Goal: Information Seeking & Learning: Learn about a topic

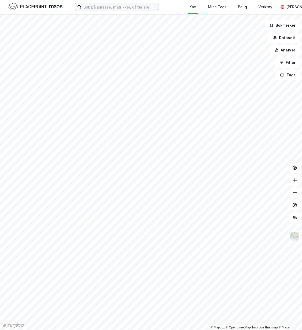
click at [131, 9] on input at bounding box center [119, 7] width 77 height 8
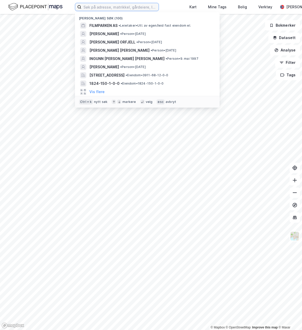
click at [132, 6] on input at bounding box center [119, 7] width 77 height 8
paste input "Fantoftvegen 2"
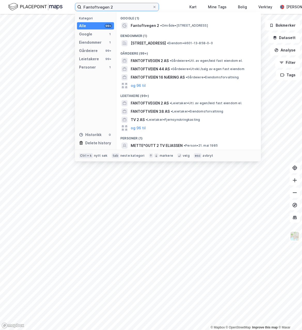
type input "Fantoftvegen 2"
click at [174, 100] on div "FANTOFTVEGEN 2 AS • Leietaker • Utl. av egen/[PERSON_NAME] fast eiendom el." at bounding box center [193, 103] width 125 height 6
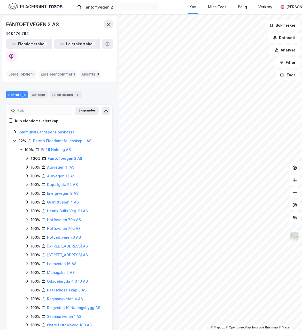
click at [50, 156] on link "Fantoftvegen 2 AS" at bounding box center [65, 158] width 35 height 4
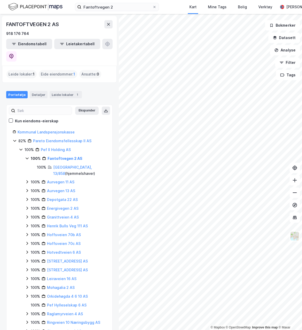
click at [65, 165] on link "[GEOGRAPHIC_DATA], 13/858" at bounding box center [72, 170] width 39 height 11
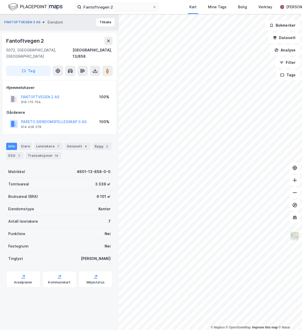
click at [26, 143] on div "Eiere" at bounding box center [25, 146] width 13 height 7
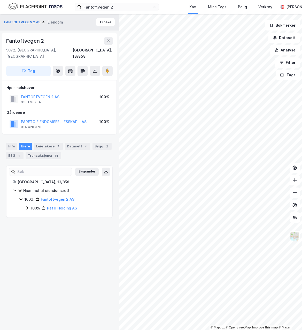
click at [38, 152] on div "Transaksjoner 14" at bounding box center [44, 155] width 36 height 7
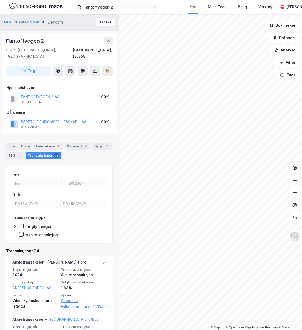
click at [16, 143] on div "Info" at bounding box center [11, 146] width 11 height 7
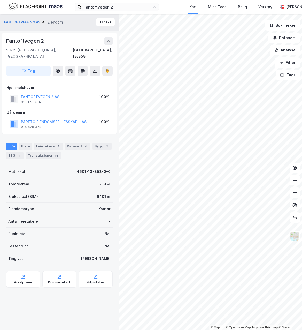
click at [26, 143] on div "Eiere" at bounding box center [25, 146] width 13 height 7
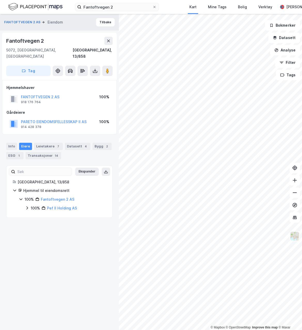
click at [47, 143] on div "Leietakere 7" at bounding box center [48, 146] width 29 height 7
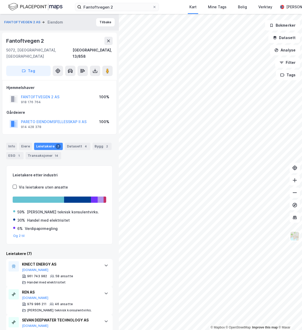
click at [42, 154] on div "Info [PERSON_NAME] 7 Datasett 4 Bygg 2 ESG 1 Transaksjoner 14" at bounding box center [59, 149] width 119 height 25
click at [43, 152] on div "Transaksjoner 14" at bounding box center [44, 155] width 36 height 7
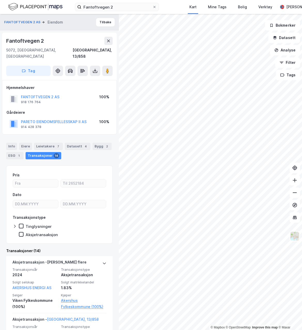
click at [10, 152] on div "ESG 1" at bounding box center [14, 155] width 17 height 7
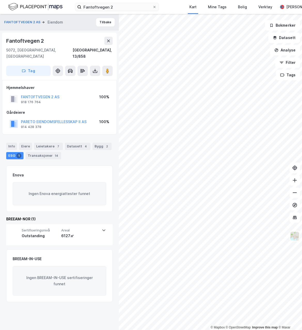
click at [11, 143] on div "Info" at bounding box center [11, 146] width 11 height 7
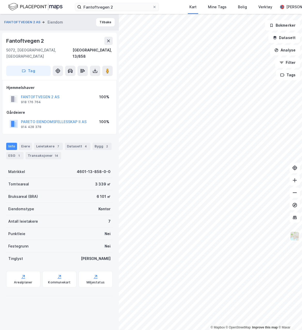
click at [24, 144] on div "Info [PERSON_NAME] 7 Datasett 4 Bygg 2 ESG 1 Transaksjoner 14" at bounding box center [59, 151] width 107 height 17
click at [24, 143] on div "Eiere" at bounding box center [25, 146] width 13 height 7
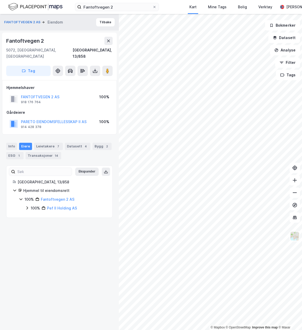
click at [27, 179] on div "[GEOGRAPHIC_DATA], 13/858" at bounding box center [62, 182] width 89 height 6
click at [99, 49] on div "[GEOGRAPHIC_DATA], 13/858" at bounding box center [93, 53] width 40 height 12
click at [92, 51] on div "[GEOGRAPHIC_DATA], 13/858" at bounding box center [93, 53] width 40 height 12
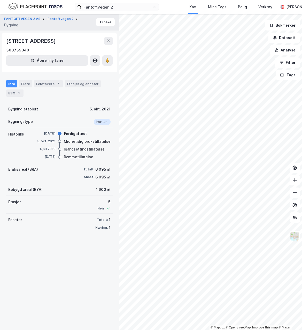
click at [26, 85] on div "Eiere" at bounding box center [25, 83] width 13 height 7
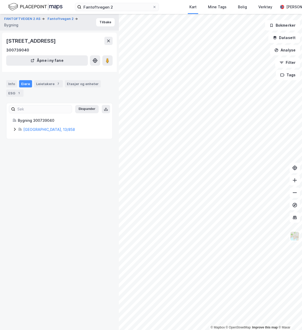
click at [51, 82] on div "Leietakere 7" at bounding box center [48, 83] width 29 height 7
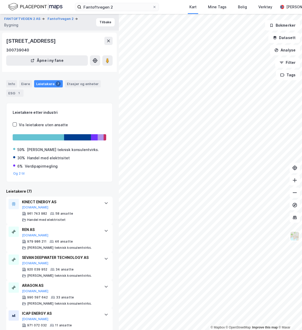
click at [73, 86] on div "Etasjer og enheter" at bounding box center [83, 83] width 32 height 5
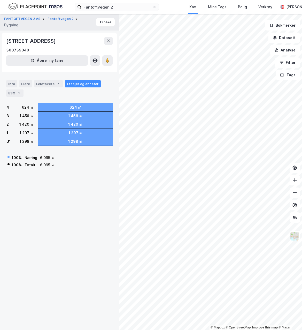
click at [13, 94] on div "ESG 1" at bounding box center [14, 92] width 17 height 7
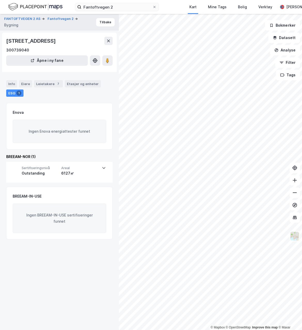
click at [12, 85] on div "Info" at bounding box center [11, 83] width 11 height 7
